Goal: Task Accomplishment & Management: Manage account settings

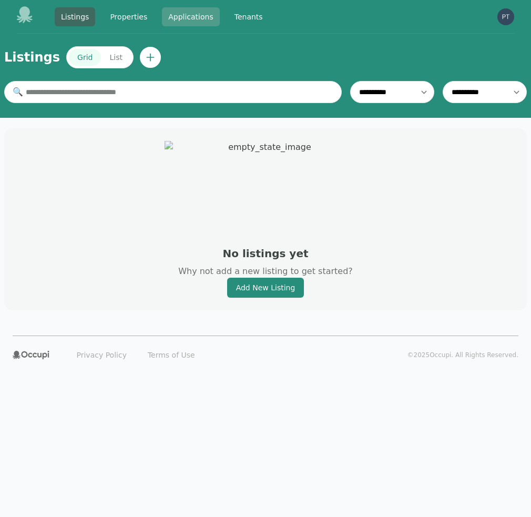
click at [184, 12] on link "Applications" at bounding box center [191, 16] width 58 height 19
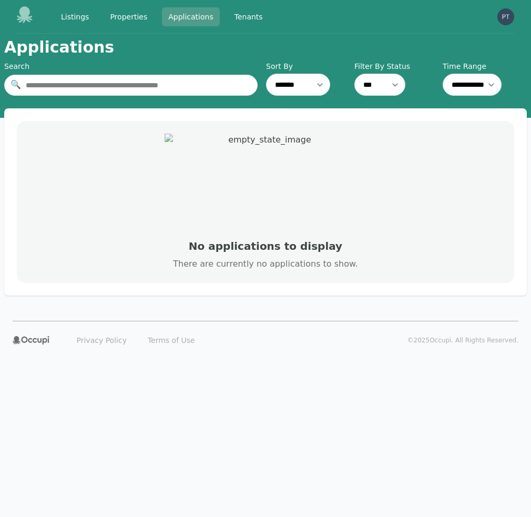
click at [190, 19] on link "Applications" at bounding box center [191, 16] width 58 height 19
click at [511, 18] on img "button" at bounding box center [505, 16] width 17 height 17
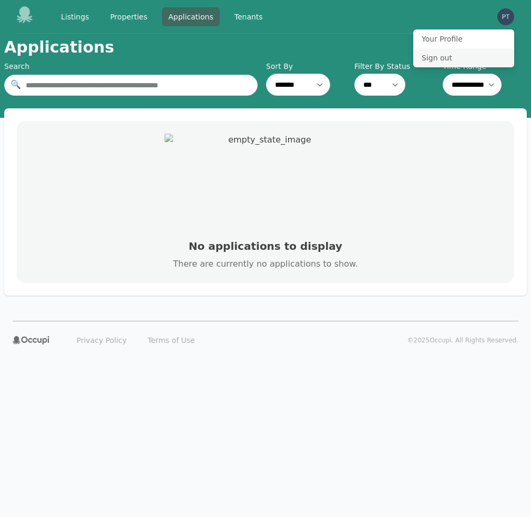
click at [431, 57] on button "Sign out" at bounding box center [463, 57] width 101 height 19
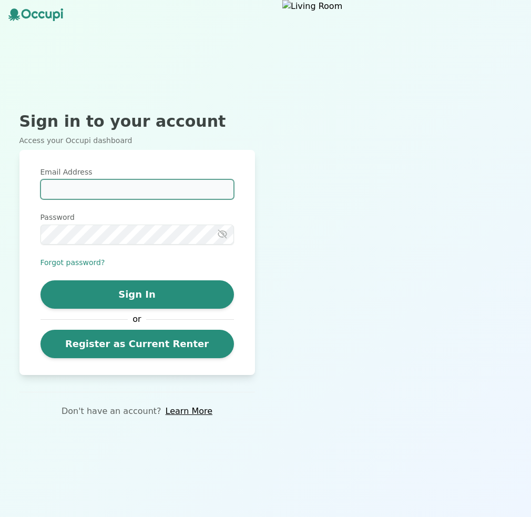
click at [132, 193] on input "Email Address" at bounding box center [136, 189] width 193 height 20
type input "**********"
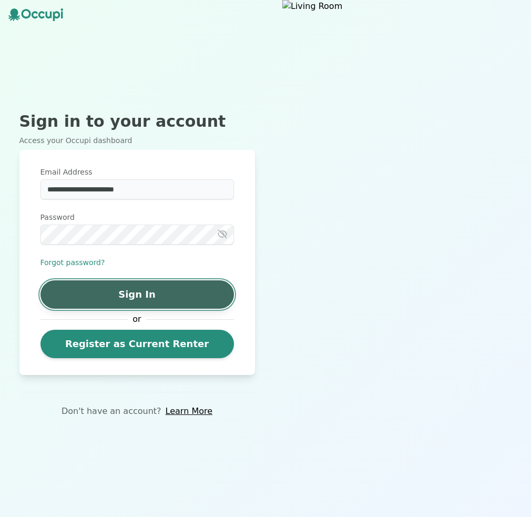
click at [156, 296] on button "Sign In" at bounding box center [136, 294] width 193 height 28
